Goal: Communication & Community: Ask a question

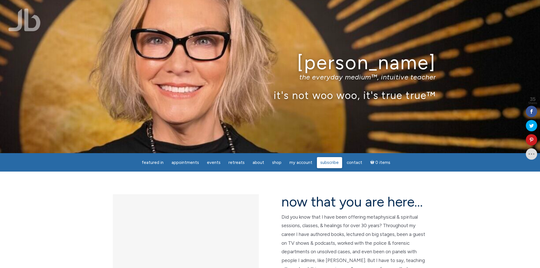
click at [330, 163] on span "Subscribe" at bounding box center [330, 162] width 18 height 5
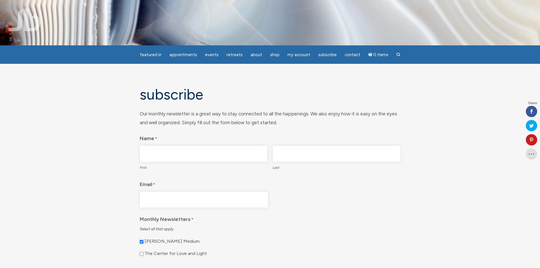
click at [178, 159] on input "First" at bounding box center [204, 154] width 128 height 16
type input "Gary"
type input "Coleman"
type input "scdouglasprinting@gmail.com"
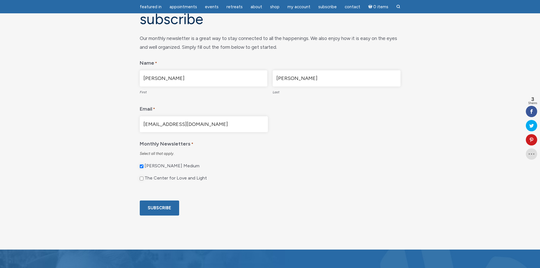
scroll to position [85, 0]
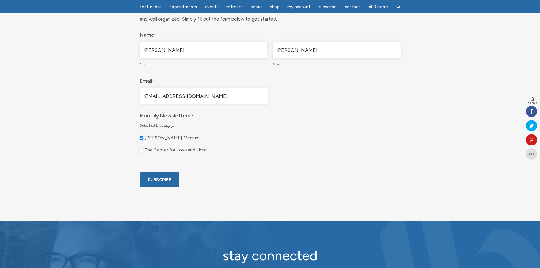
click at [141, 149] on input "The Center for Love and Light" at bounding box center [142, 151] width 4 height 4
checkbox input "true"
click at [157, 188] on input "Subscribe" at bounding box center [159, 179] width 39 height 15
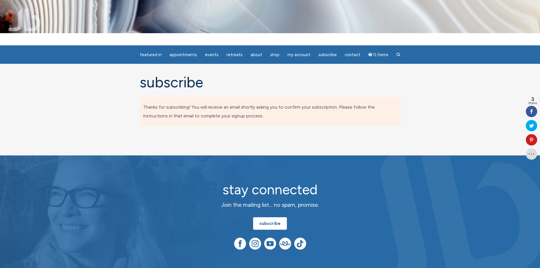
scroll to position [0, 0]
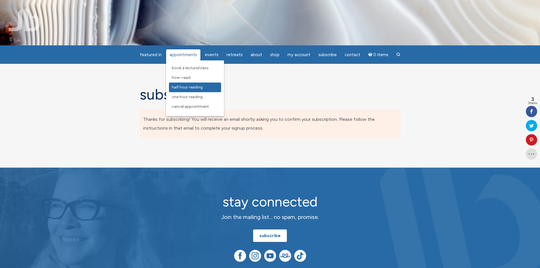
click at [194, 87] on span "Half Hour Reading" at bounding box center [187, 87] width 31 height 5
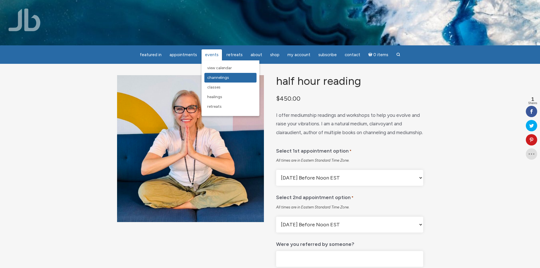
click at [220, 78] on span "Channelings" at bounding box center [218, 77] width 22 height 5
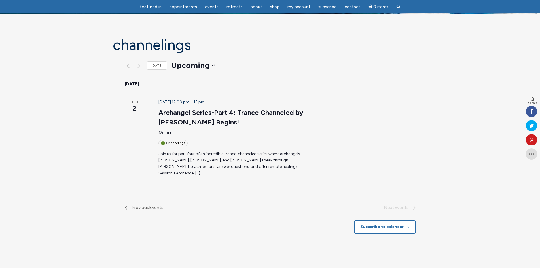
scroll to position [28, 0]
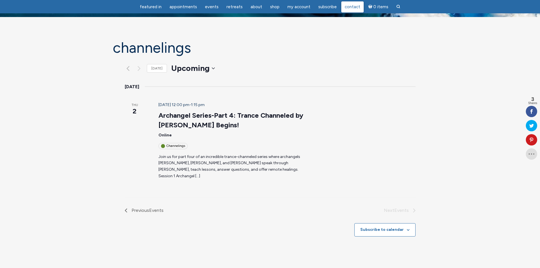
click at [355, 8] on span "Contact" at bounding box center [353, 6] width 16 height 5
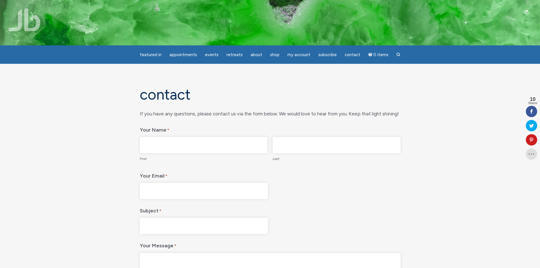
click at [186, 145] on input "First" at bounding box center [204, 145] width 128 height 16
type input "[PERSON_NAME]"
type input "[EMAIL_ADDRESS][DOMAIN_NAME]"
click at [167, 227] on input "Subject *" at bounding box center [204, 226] width 128 height 16
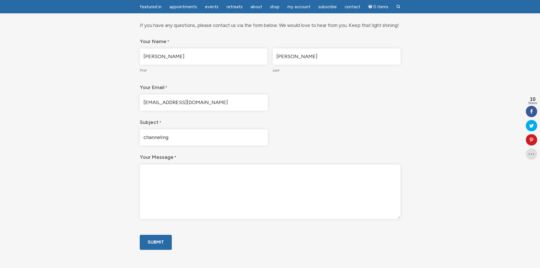
scroll to position [85, 0]
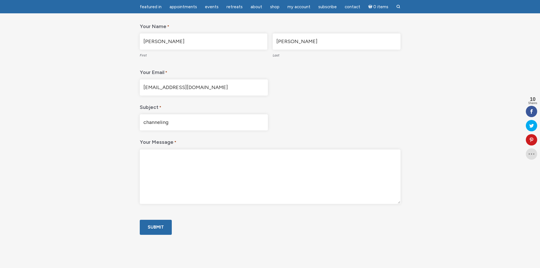
type input "channeling"
click at [157, 153] on textarea "Your Message *" at bounding box center [270, 177] width 261 height 54
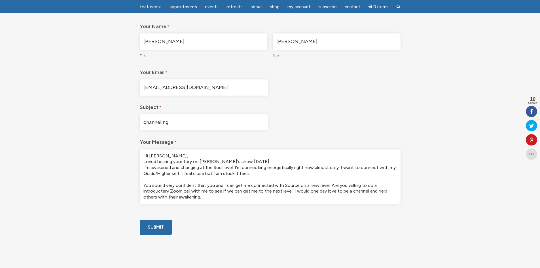
click at [165, 185] on textarea "Hi [PERSON_NAME], Loved hearing your tory on [PERSON_NAME]'s show [DATE]. I'm a…" at bounding box center [270, 177] width 261 height 54
drag, startPoint x: 351, startPoint y: 186, endPoint x: 357, endPoint y: 186, distance: 6.2
click at [357, 186] on textarea "Hi [PERSON_NAME], Loved hearing your tory on [PERSON_NAME]'s show [DATE]. I'm a…" at bounding box center [270, 177] width 261 height 54
click at [165, 192] on textarea "Hi [PERSON_NAME], Loved hearing your tory on [PERSON_NAME]'s show [DATE]. I'm a…" at bounding box center [270, 177] width 261 height 54
click at [203, 199] on textarea "Hi [PERSON_NAME], Loved hearing your tory on [PERSON_NAME]'s show [DATE]. I'm a…" at bounding box center [270, 177] width 261 height 54
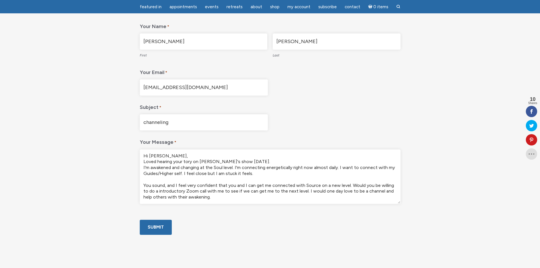
scroll to position [8, 0]
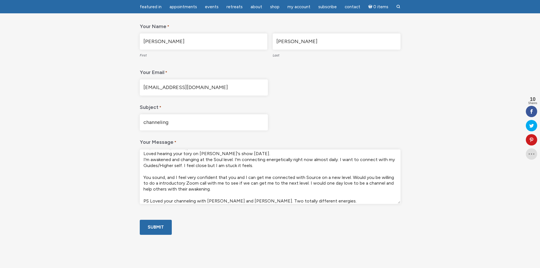
click at [316, 200] on textarea "Hi [PERSON_NAME], Loved hearing your tory on [PERSON_NAME]'s show [DATE]. I'm a…" at bounding box center [270, 177] width 261 height 54
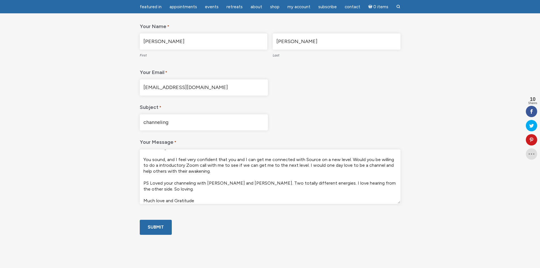
scroll to position [30, 0]
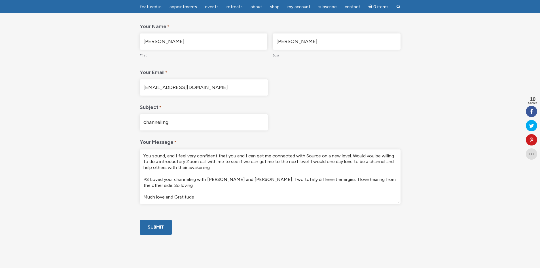
drag, startPoint x: 156, startPoint y: 199, endPoint x: 129, endPoint y: 191, distance: 28.5
click at [129, 191] on div "Contact " * " indicates required fields If you have any questions, please conta…" at bounding box center [270, 114] width 323 height 263
click at [182, 196] on textarea "Hi [PERSON_NAME], Loved hearing your tory on [PERSON_NAME]'s show [DATE]. I'm a…" at bounding box center [270, 177] width 261 height 54
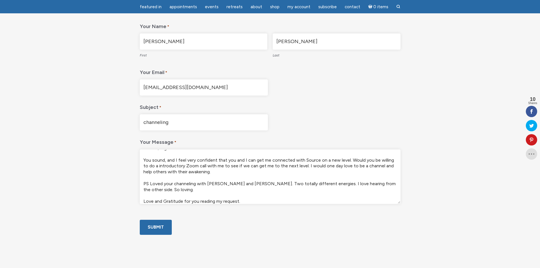
scroll to position [0, 0]
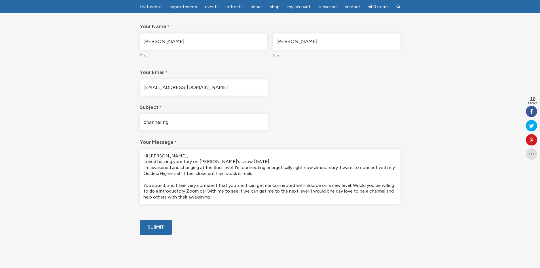
click at [184, 161] on textarea "Hi [PERSON_NAME], Loved hearing your tory on [PERSON_NAME]'s show [DATE]. I'm a…" at bounding box center [270, 177] width 261 height 54
click at [150, 168] on textarea "Hi [PERSON_NAME], Loved hearing your story on [PERSON_NAME]'s show [DATE]. I'm …" at bounding box center [270, 177] width 261 height 54
click at [177, 166] on textarea "Hi [PERSON_NAME], Loved hearing your story on [PERSON_NAME]'s show [DATE]. I'm …" at bounding box center [270, 177] width 261 height 54
click at [253, 182] on textarea "Hi [PERSON_NAME], Loved hearing your story on [PERSON_NAME]'s show [DATE]. I'm …" at bounding box center [270, 177] width 261 height 54
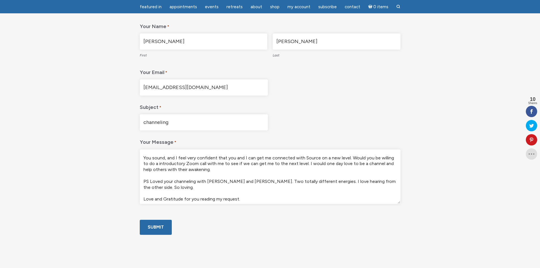
scroll to position [28, 0]
click at [195, 158] on textarea "Hi [PERSON_NAME], Loved hearing your story on [PERSON_NAME]'s show [DATE]. I'm …" at bounding box center [270, 177] width 261 height 54
click at [148, 179] on textarea "Hi [PERSON_NAME], Loved hearing your story on [PERSON_NAME]'s show [DATE]. I'm …" at bounding box center [270, 177] width 261 height 54
click at [311, 180] on textarea "Hi [PERSON_NAME], Loved hearing your story on [PERSON_NAME]'s show [DATE]. I'm …" at bounding box center [270, 177] width 261 height 54
click at [157, 188] on textarea "Hi [PERSON_NAME], Loved hearing your story on [PERSON_NAME]'s show [DATE]. I'm …" at bounding box center [270, 177] width 261 height 54
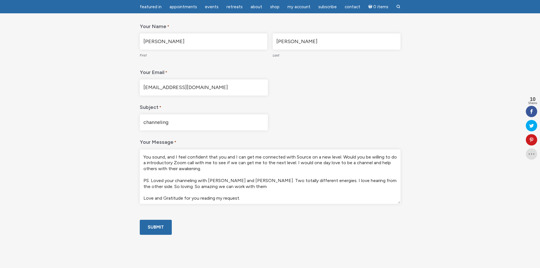
click at [183, 198] on textarea "Hi [PERSON_NAME], Loved hearing your story on [PERSON_NAME]'s show [DATE]. I'm …" at bounding box center [270, 177] width 261 height 54
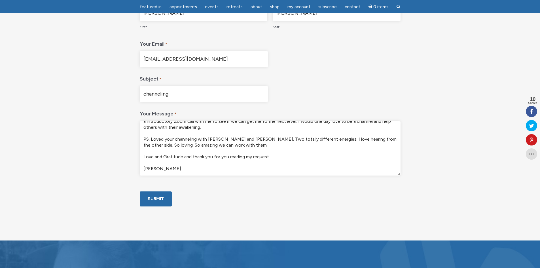
scroll to position [142, 0]
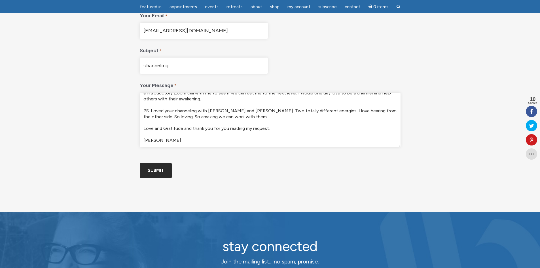
type textarea "Hi [PERSON_NAME], Loved hearing your story on [PERSON_NAME]'s show [DATE]. I'm …"
click at [151, 178] on input "Submit" at bounding box center [156, 170] width 32 height 15
